Goal: Transaction & Acquisition: Purchase product/service

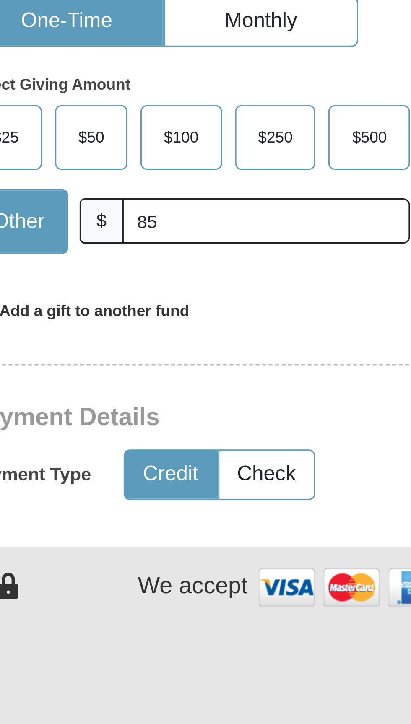
scroll to position [5, 0]
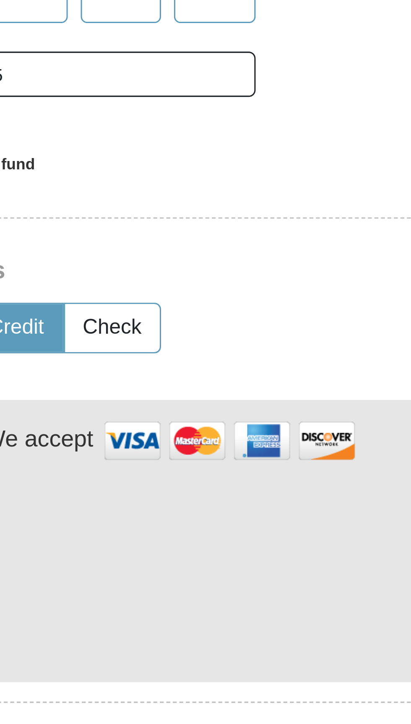
type input "85"
click at [223, 362] on div "[PERSON_NAME] [PERSON_NAME] Ministries Giving Together, we're helping people al…" at bounding box center [206, 607] width 210 height 872
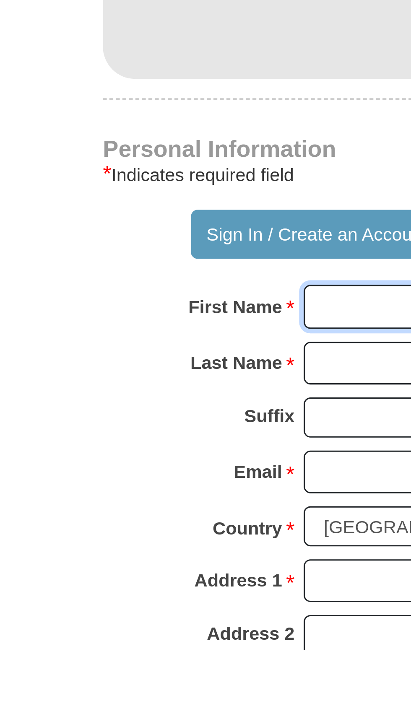
click at [182, 606] on input "First Name *" at bounding box center [238, 613] width 145 height 14
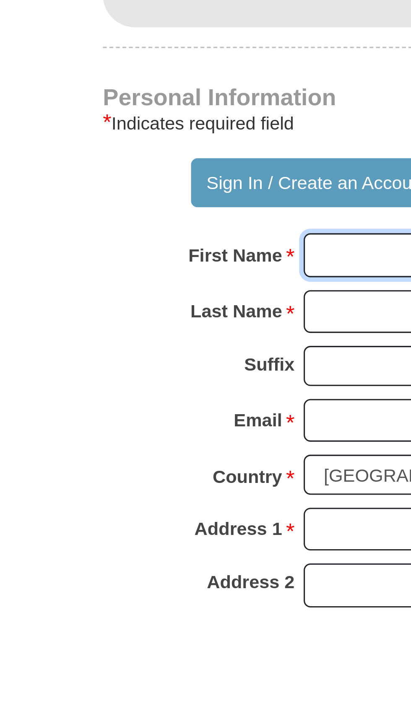
scroll to position [50, 0]
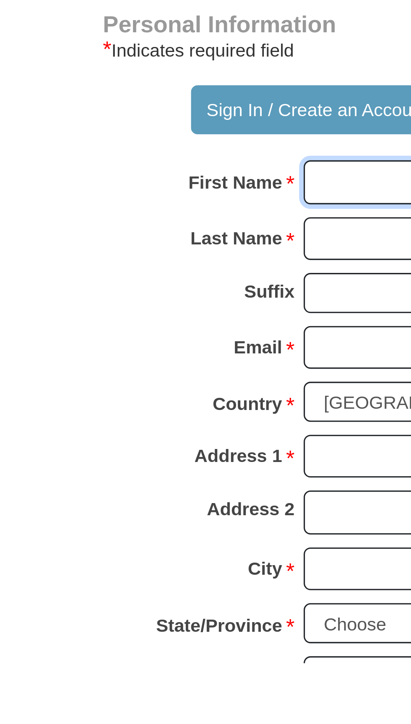
type input "[PERSON_NAME]"
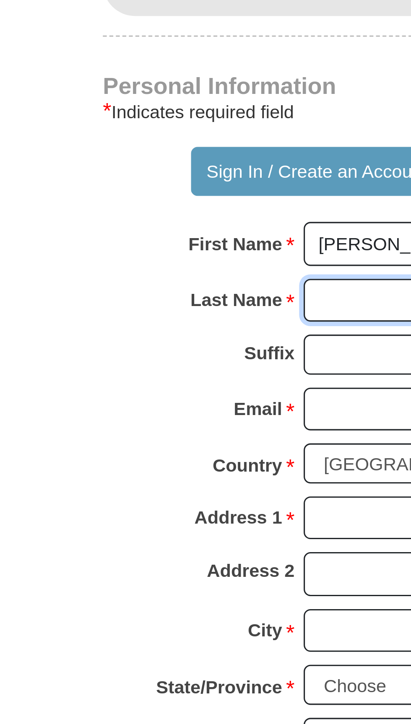
click at [180, 580] on input "Last Name *" at bounding box center [238, 587] width 145 height 14
type input "Squire"
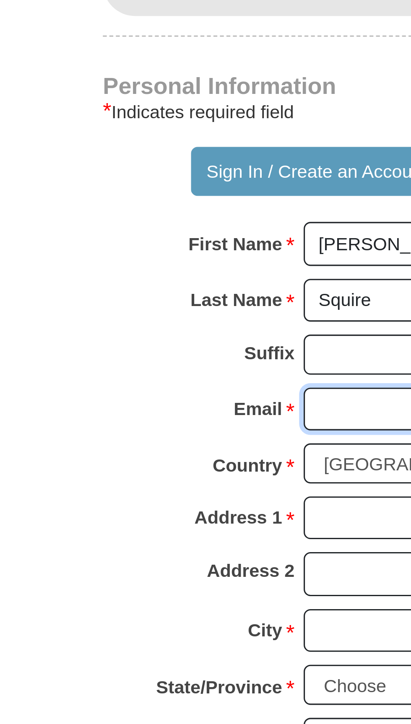
click at [183, 615] on input "Email *" at bounding box center [238, 622] width 145 height 14
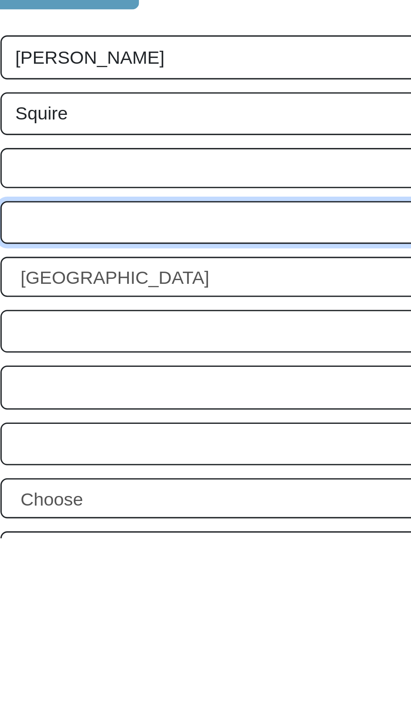
type input "[EMAIL_ADDRESS][DOMAIN_NAME]"
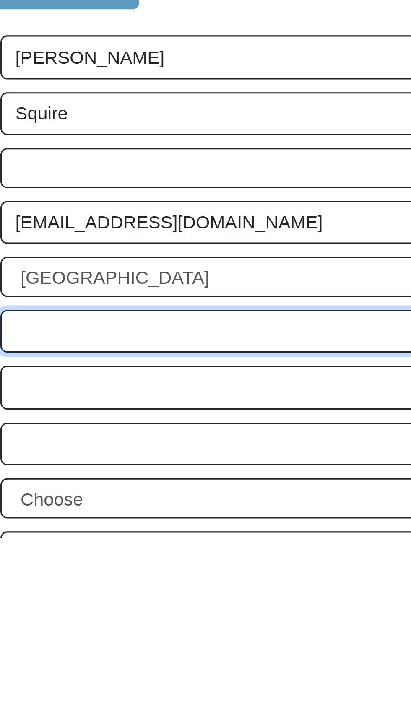
type input "[STREET_ADDRESS]"
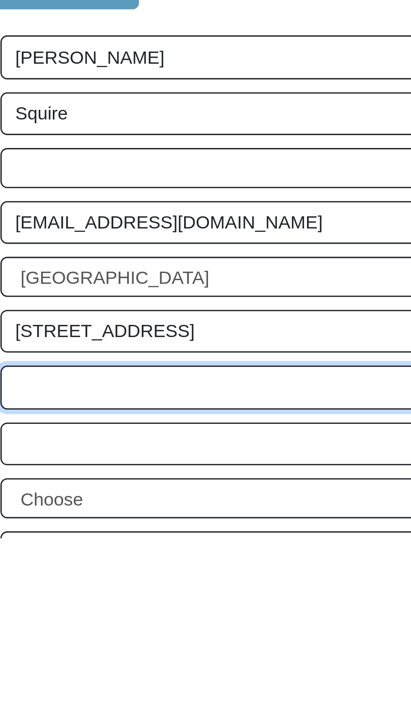
type input "Lot 24"
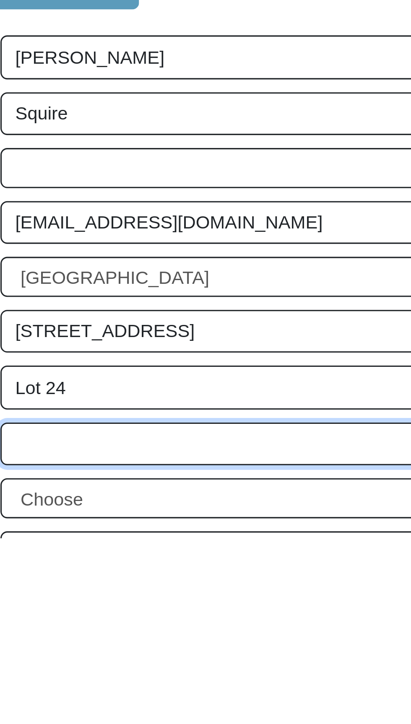
type input "Sylvania"
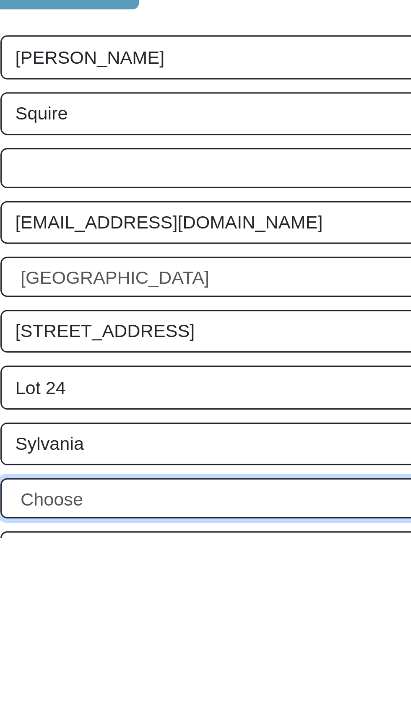
select select "OH"
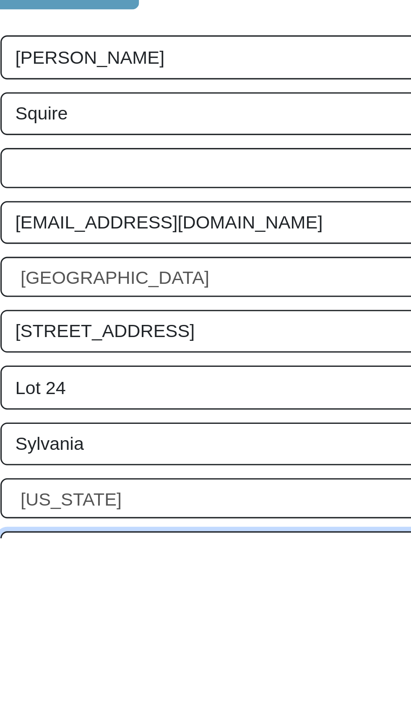
type input "43560"
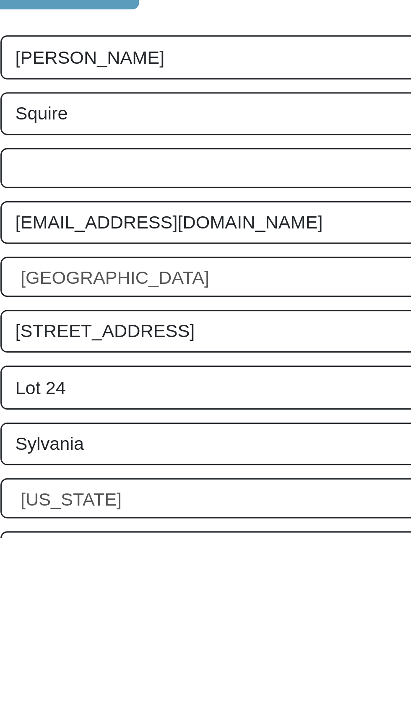
type input "4194616250"
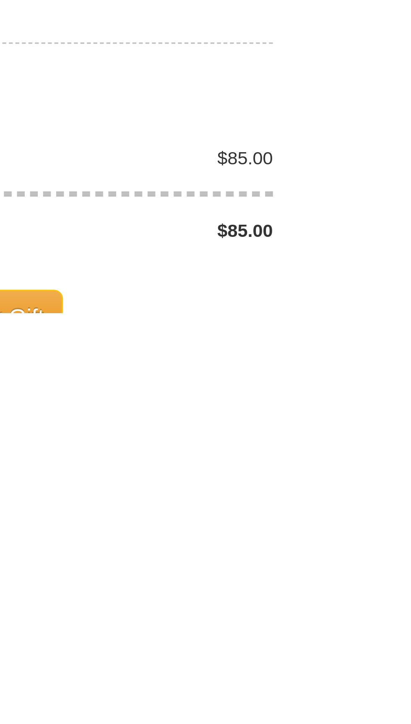
scroll to position [263, 0]
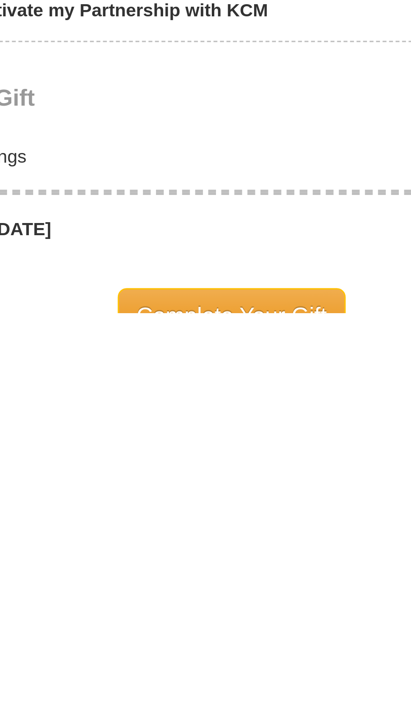
click at [223, 716] on span "Complete Your Gift" at bounding box center [205, 725] width 74 height 18
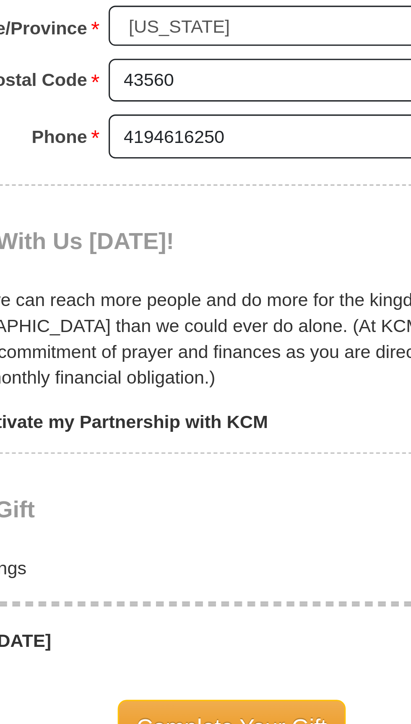
scroll to position [377, 0]
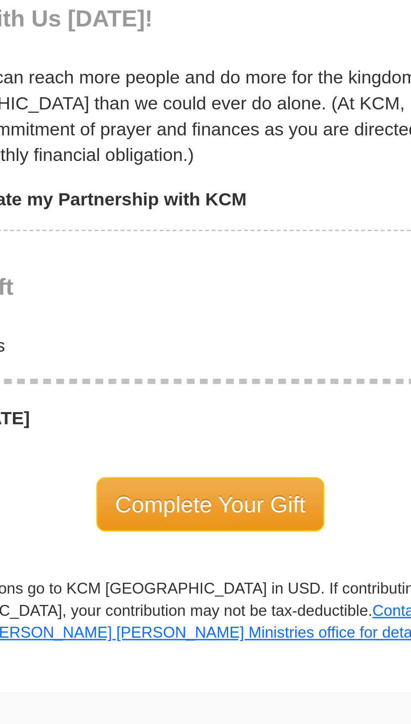
click at [215, 644] on span "Complete Your Gift" at bounding box center [205, 653] width 74 height 18
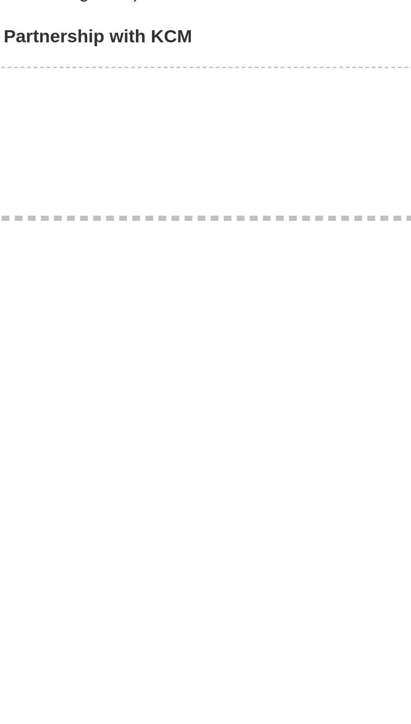
scroll to position [316, 0]
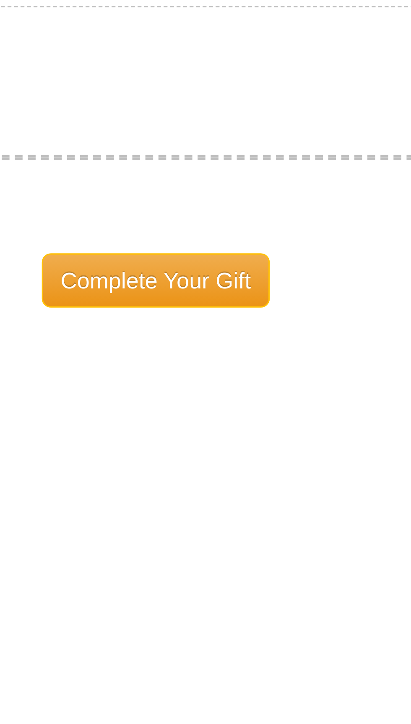
click at [220, 705] on span "Complete Your Gift" at bounding box center [205, 714] width 74 height 18
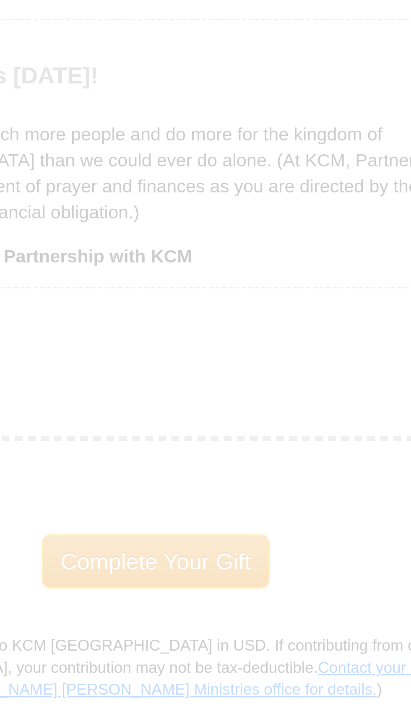
scroll to position [275, 0]
